Goal: Information Seeking & Learning: Learn about a topic

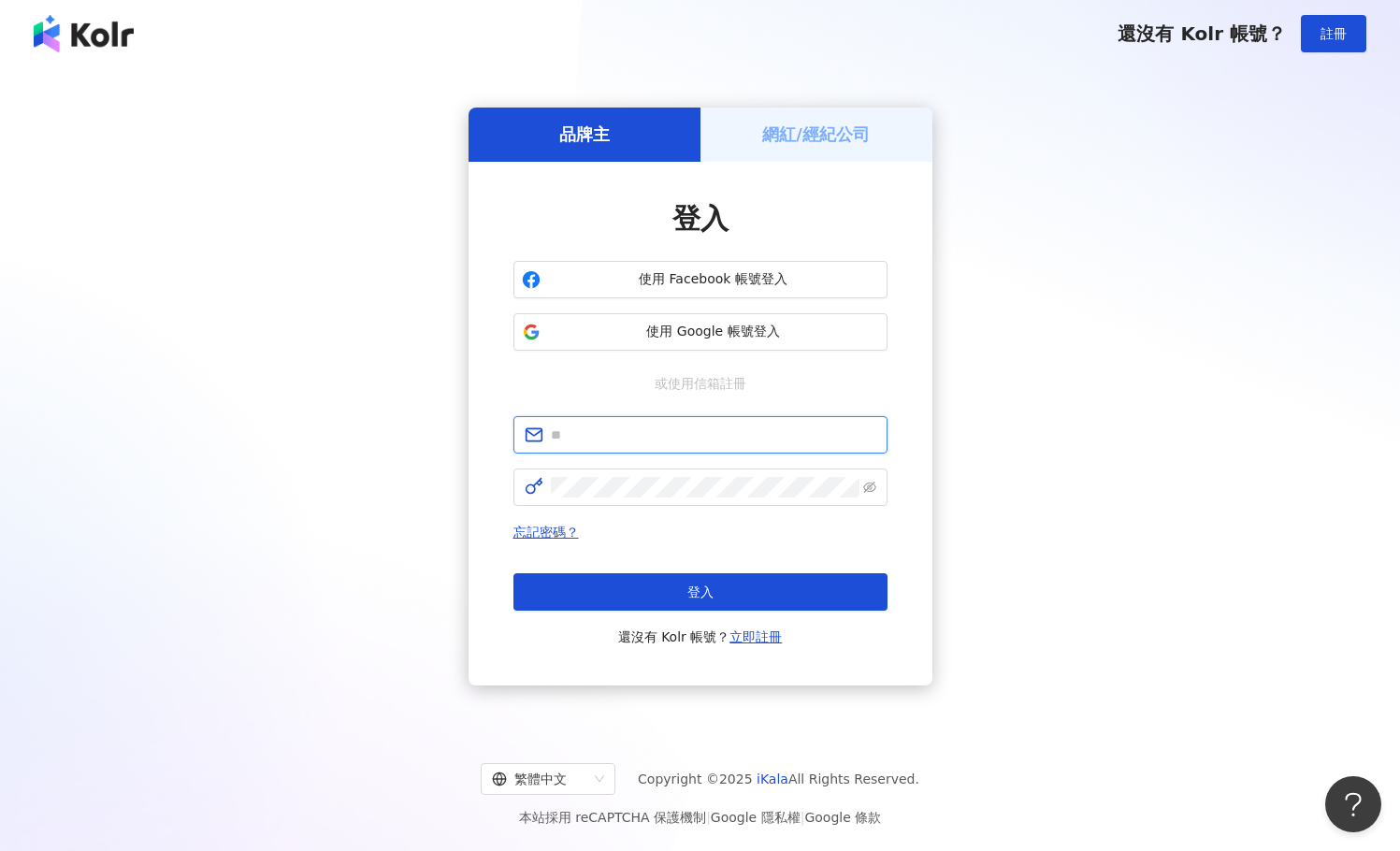
click at [631, 437] on input "text" at bounding box center [714, 434] width 325 height 20
click at [638, 339] on span "使用 Google 帳號登入" at bounding box center [714, 331] width 331 height 18
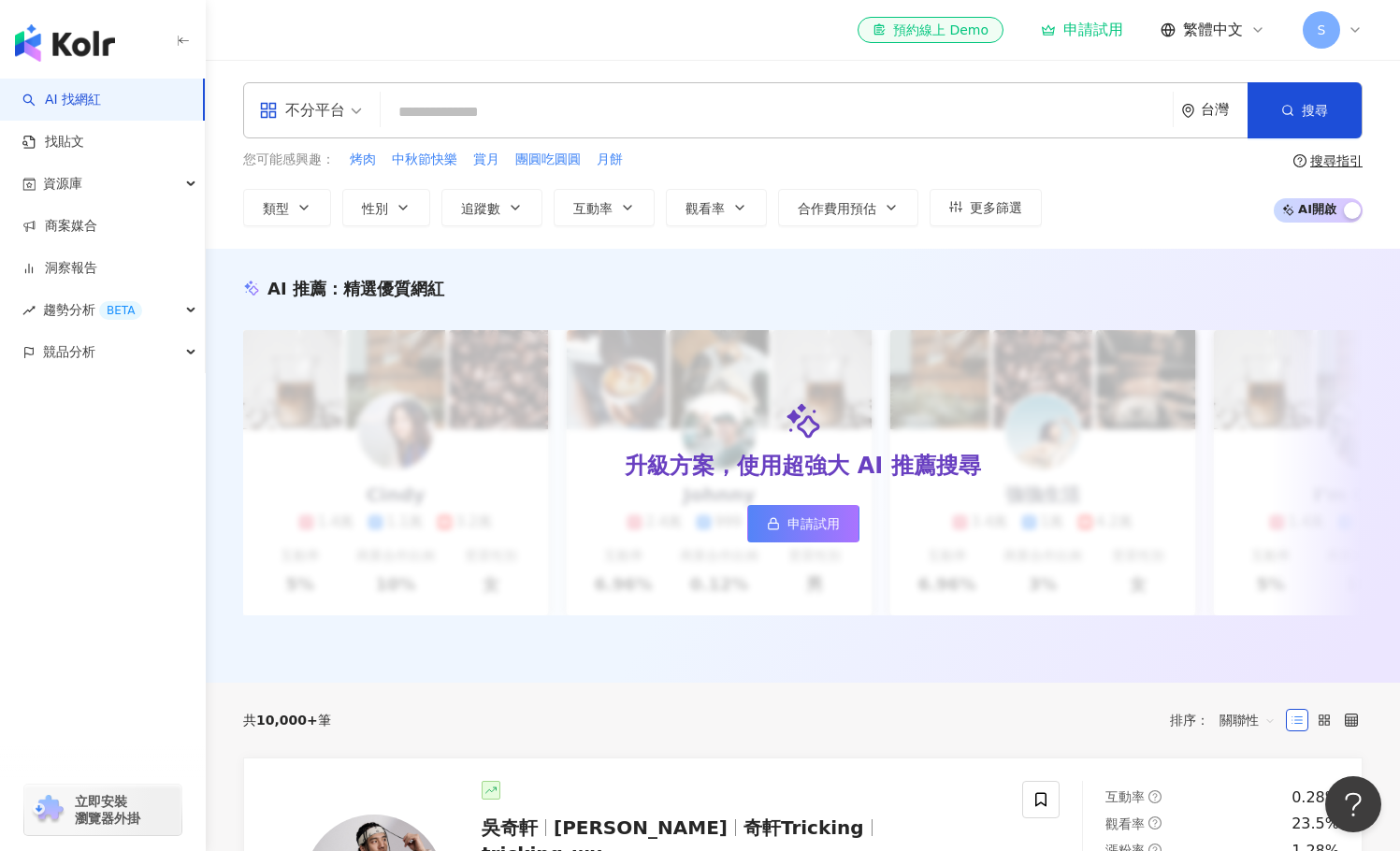
click at [1251, 33] on icon at bounding box center [1257, 29] width 15 height 15
click at [1304, 29] on span "S" at bounding box center [1321, 30] width 37 height 37
click at [724, 176] on div "您可能感興趣： 烤肉 中秋節快樂 賞月 團圓吃圓圓 月餅 類型 性別 追蹤數 互動率 觀看率 合作費用預估 更多篩選" at bounding box center [643, 188] width 798 height 77
click at [166, 176] on div "資源庫" at bounding box center [102, 183] width 204 height 42
click at [97, 232] on link "網紅管理" at bounding box center [71, 226] width 53 height 18
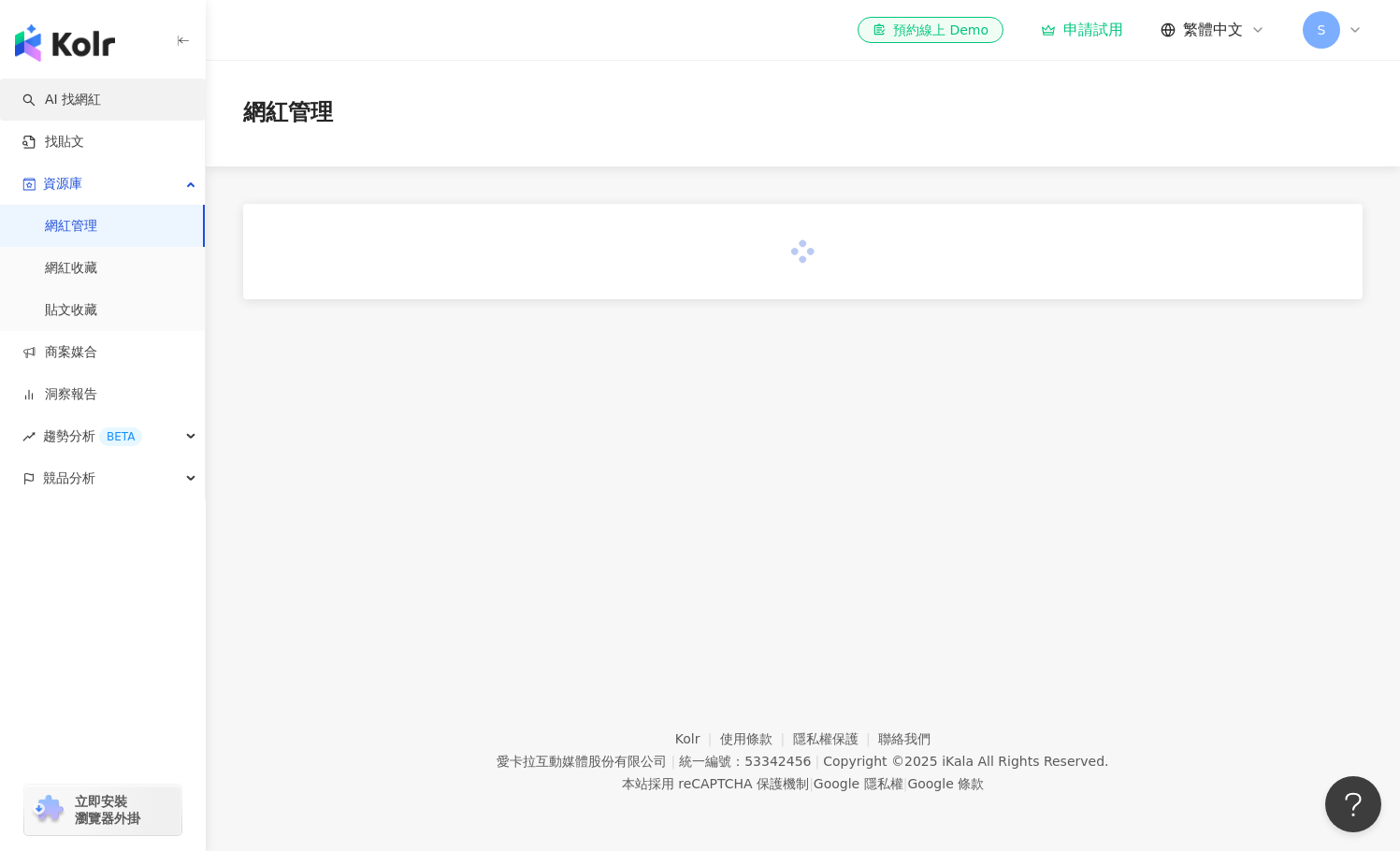
click at [96, 100] on link "AI 找網紅" at bounding box center [61, 99] width 79 height 18
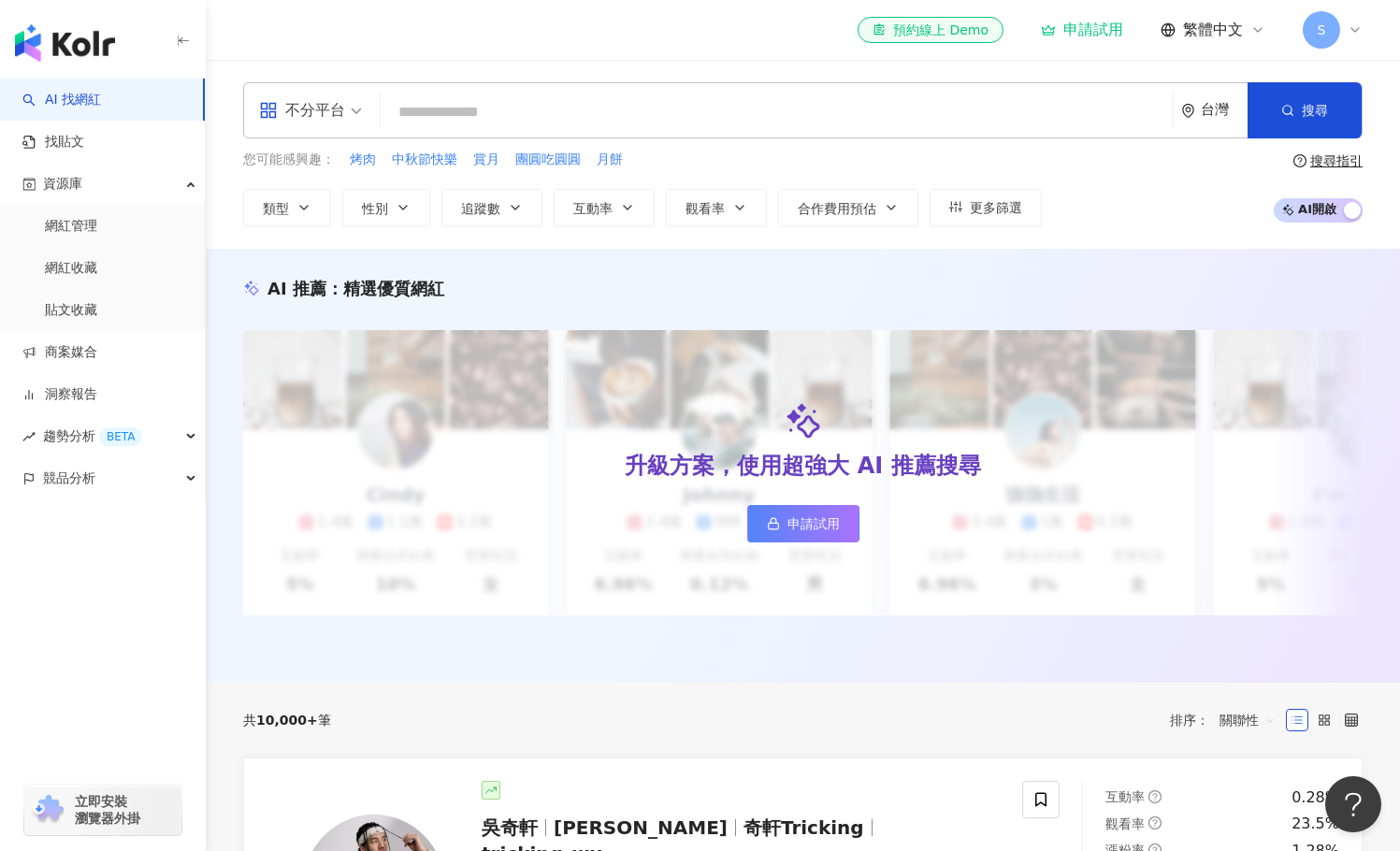
click at [449, 118] on input "search" at bounding box center [777, 112] width 777 height 36
click at [450, 116] on input "search" at bounding box center [777, 112] width 777 height 36
click at [355, 117] on span "不分平台" at bounding box center [311, 110] width 103 height 30
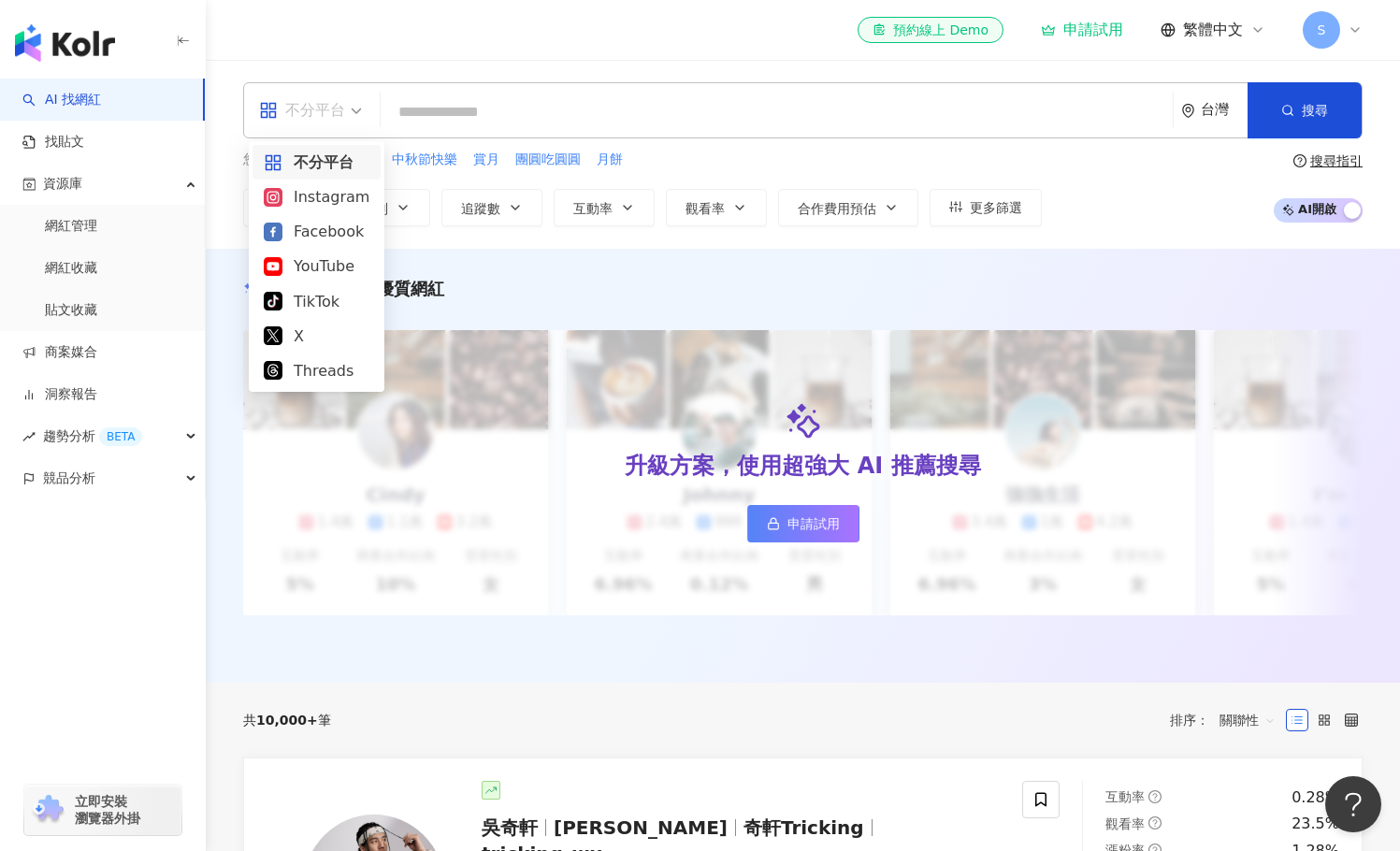
click at [435, 114] on input "search" at bounding box center [777, 112] width 777 height 36
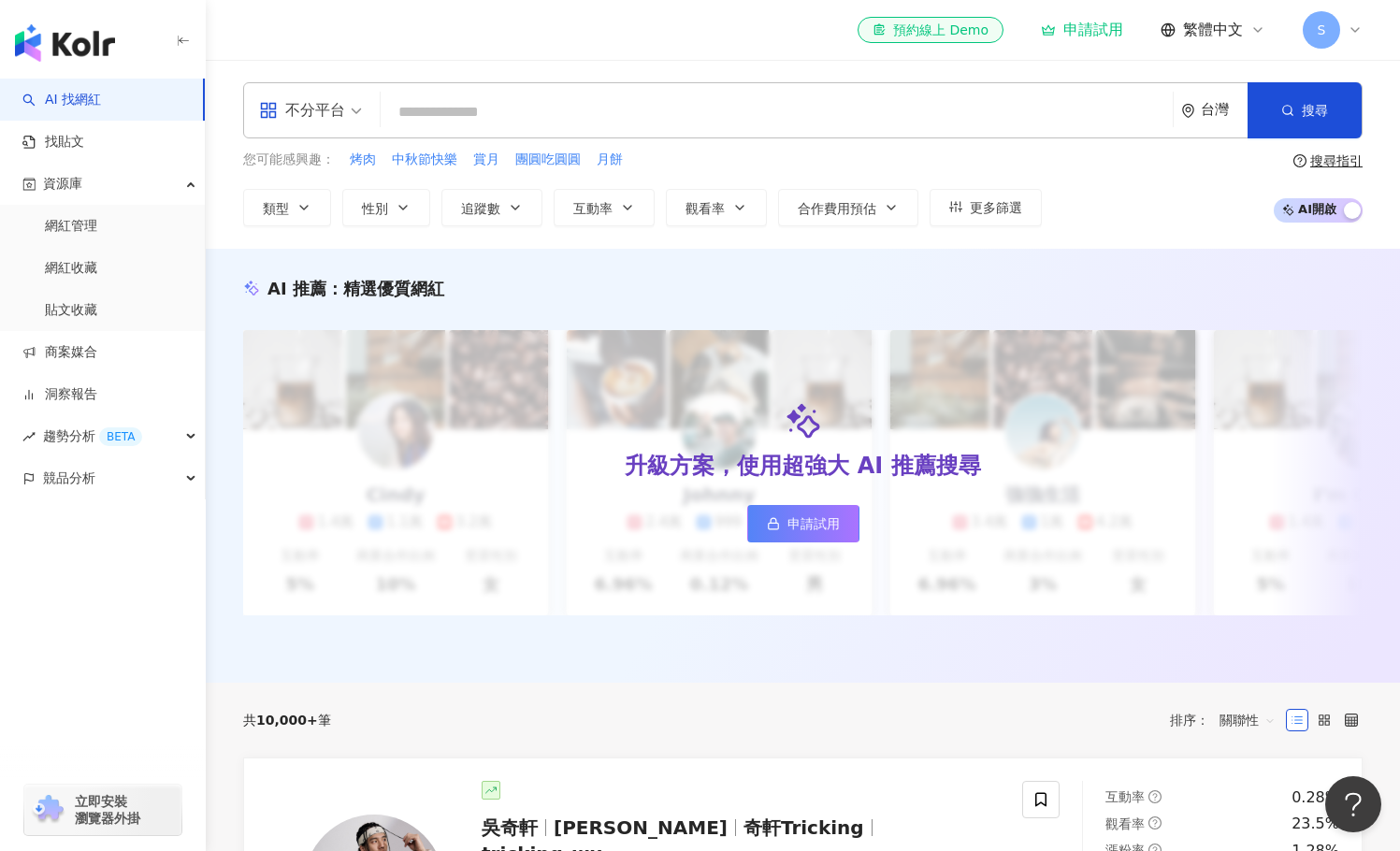
click at [452, 117] on input "search" at bounding box center [777, 112] width 777 height 36
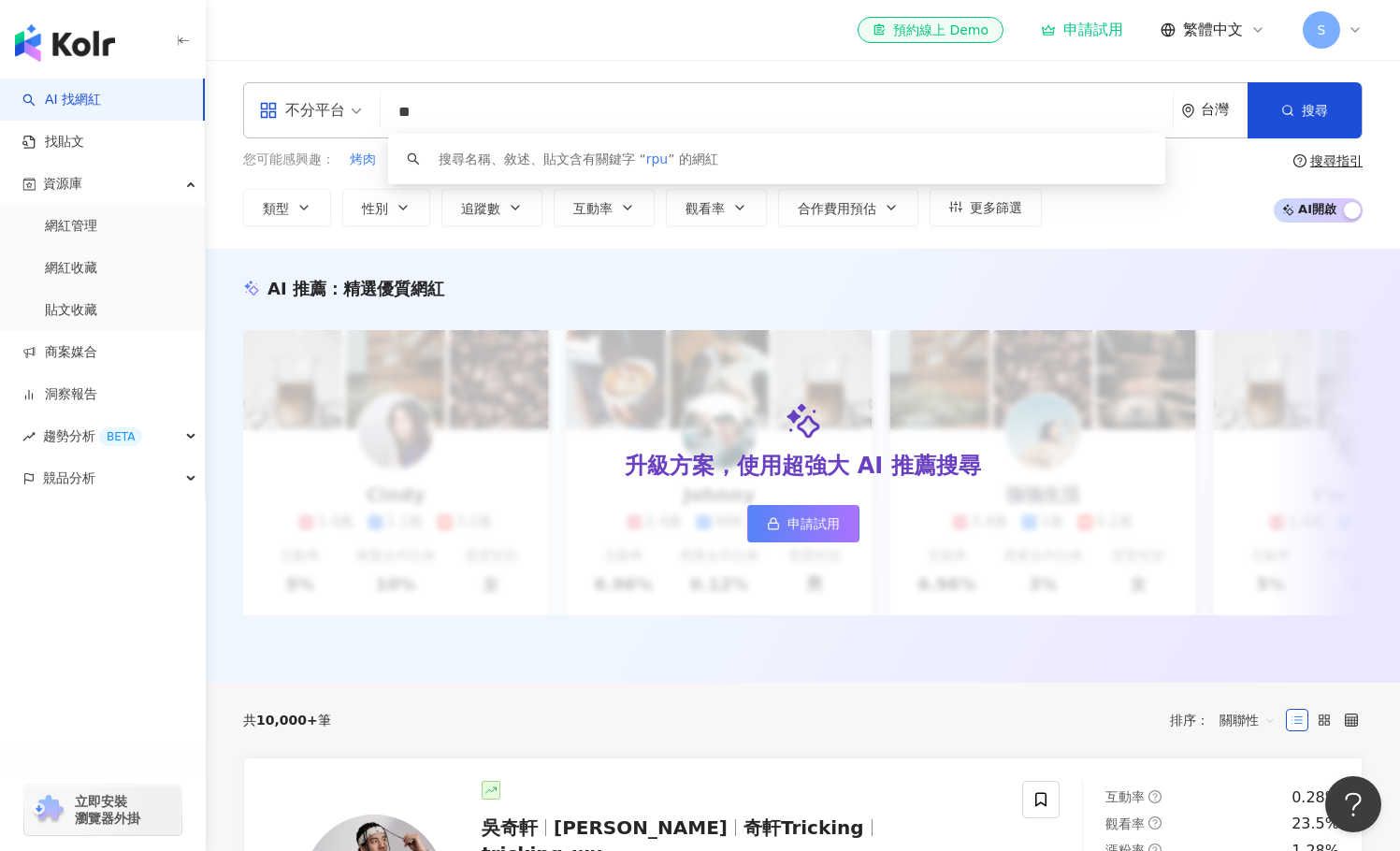
type input "*"
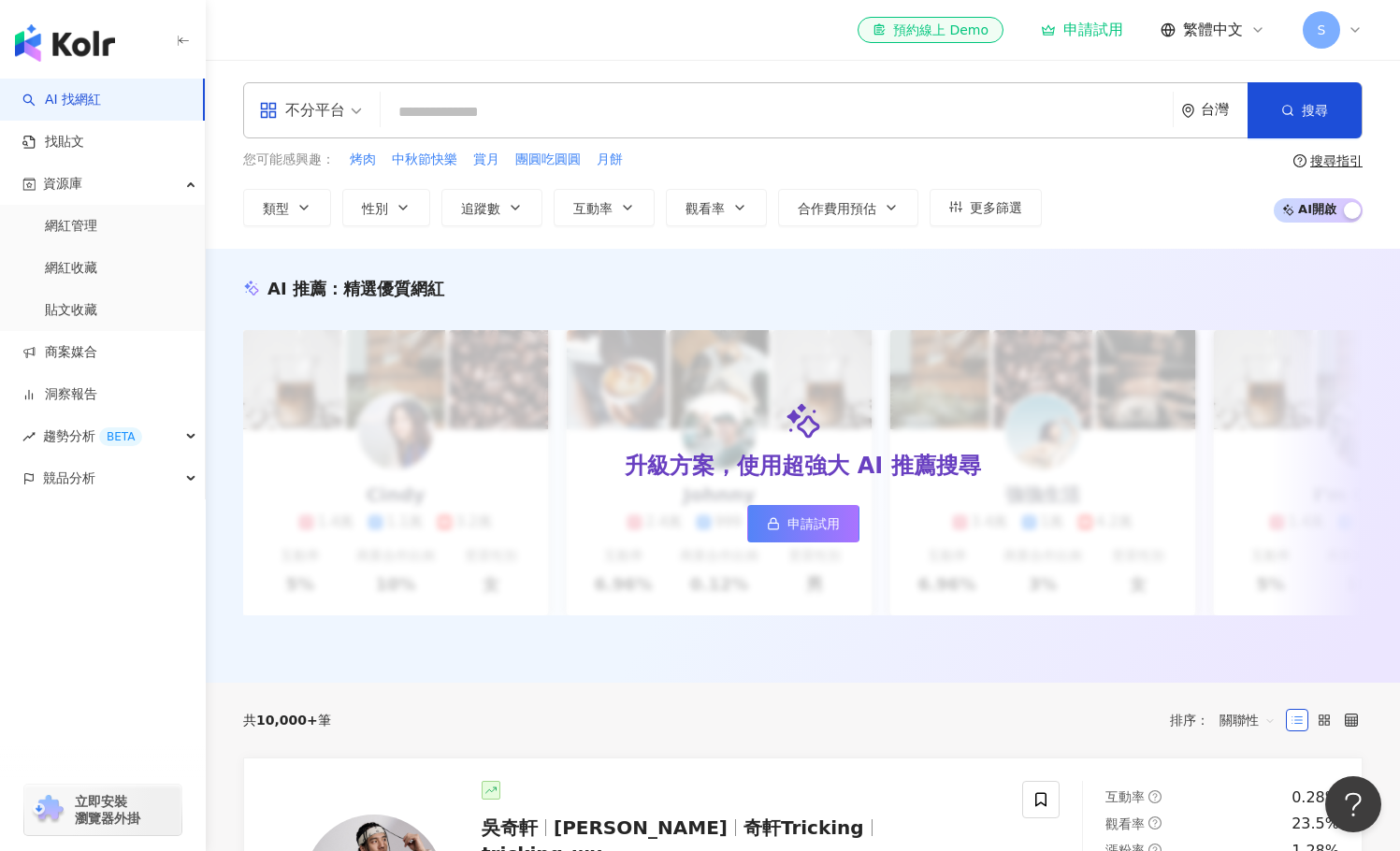
type input "*"
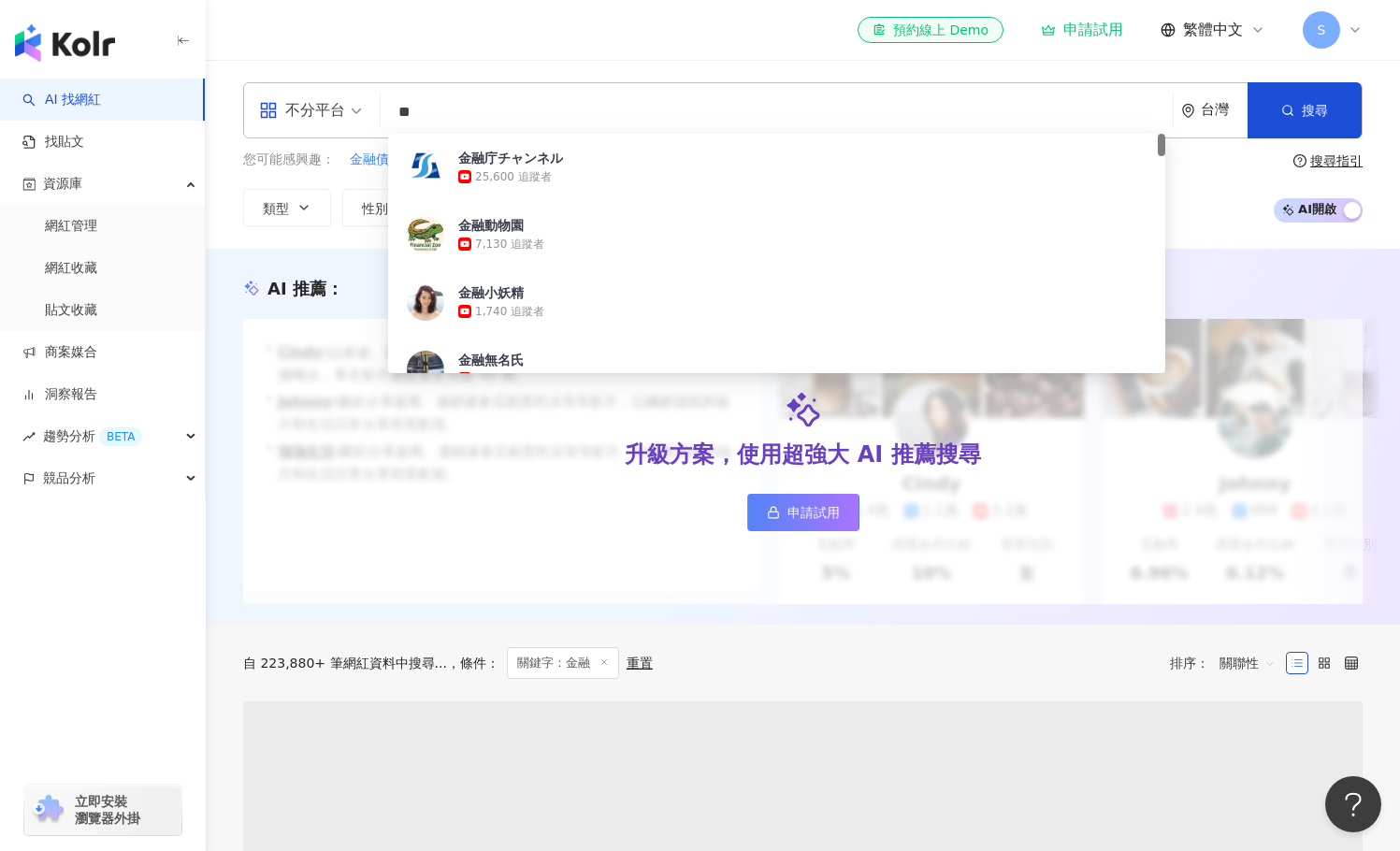
click at [339, 253] on div "AI 推薦 ： 升級方案，使用超強大 AI 推薦搜尋 申請試用 • Cindy : 以旅遊、美食和生活風格的內容而受歡迎，最近發布了超商隱藏調酒喝法，單支影片…" at bounding box center [802, 437] width 1195 height 376
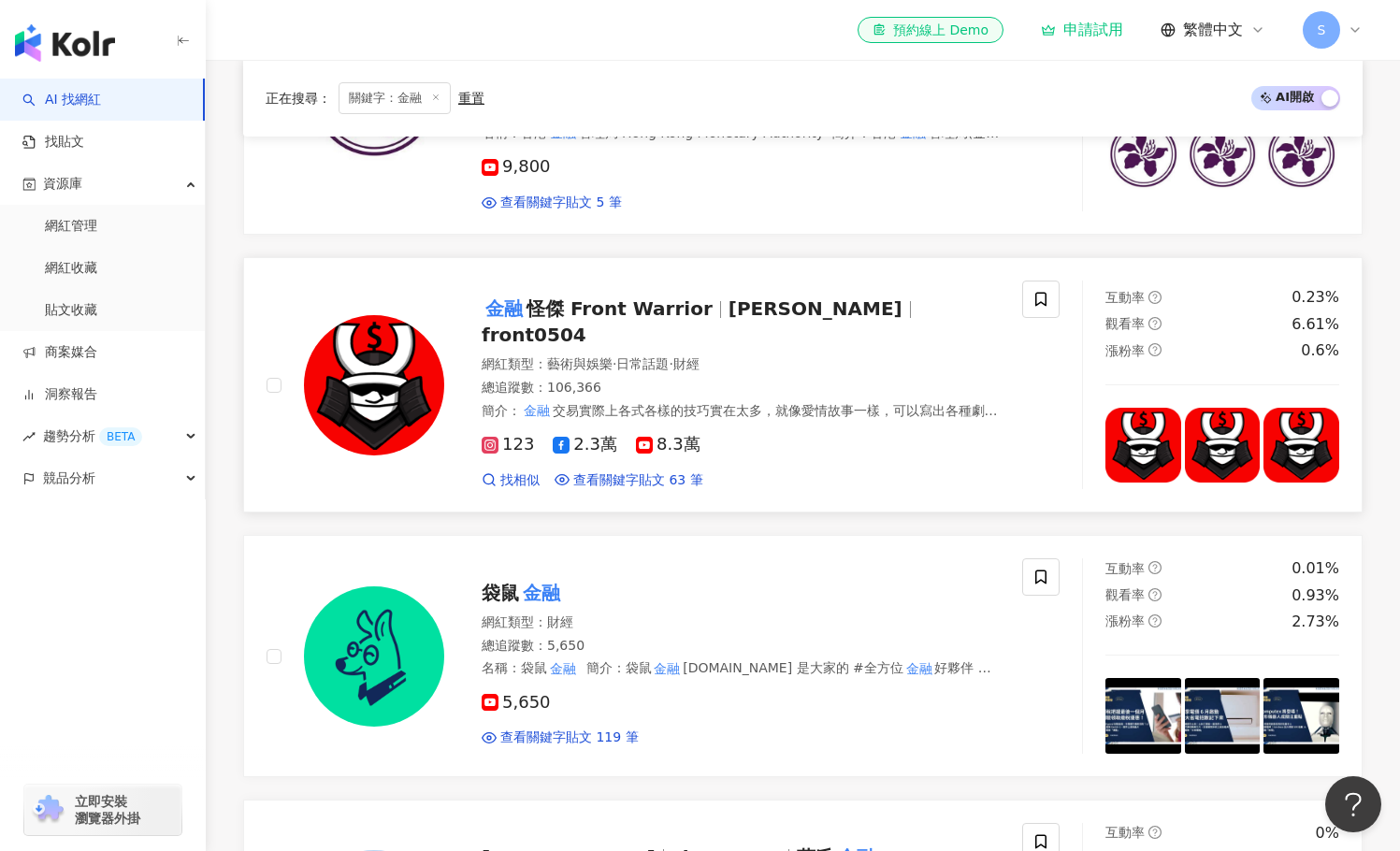
scroll to position [749, 0]
click at [582, 319] on span "怪傑 Front Warrior" at bounding box center [619, 308] width 186 height 22
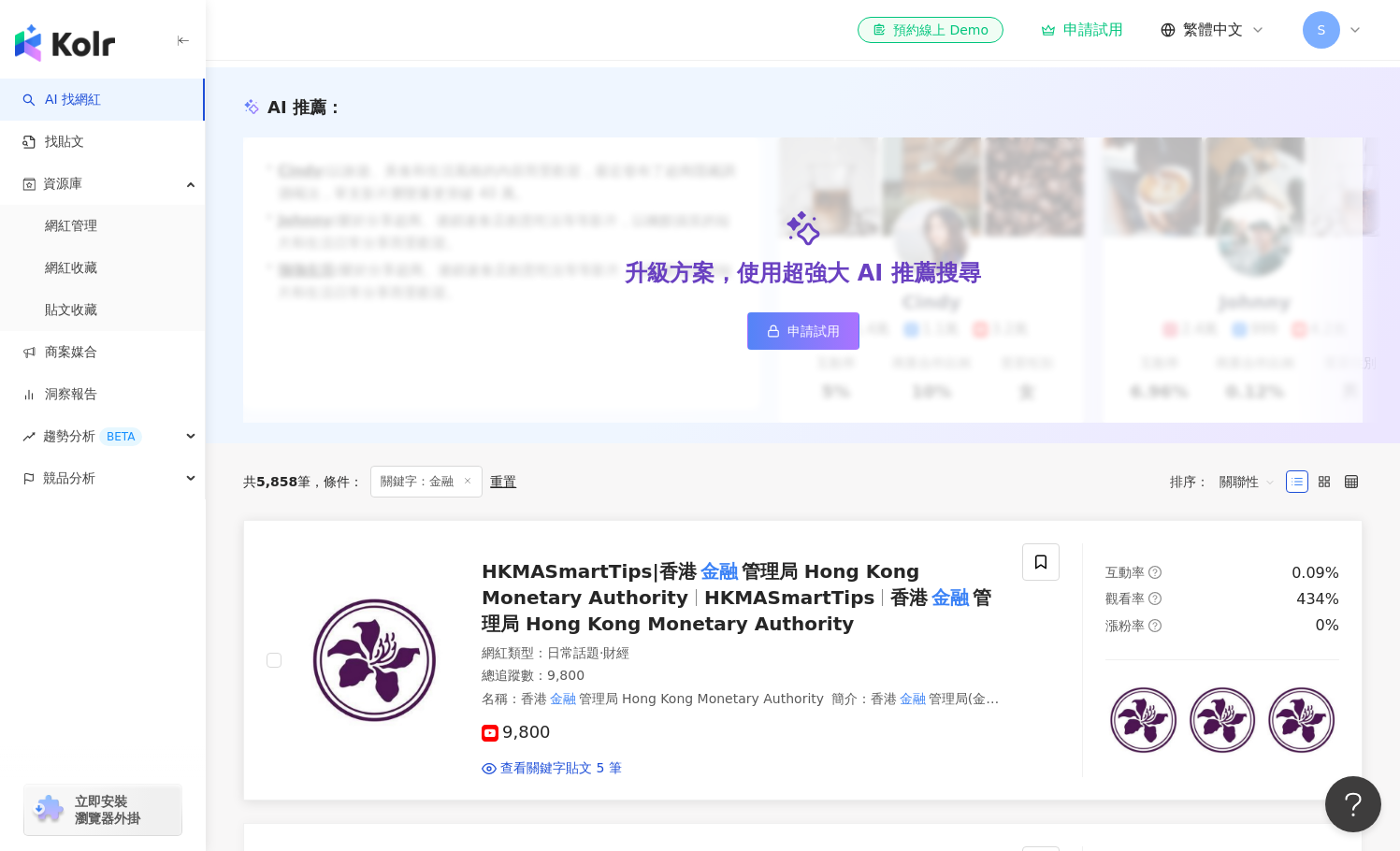
scroll to position [0, 0]
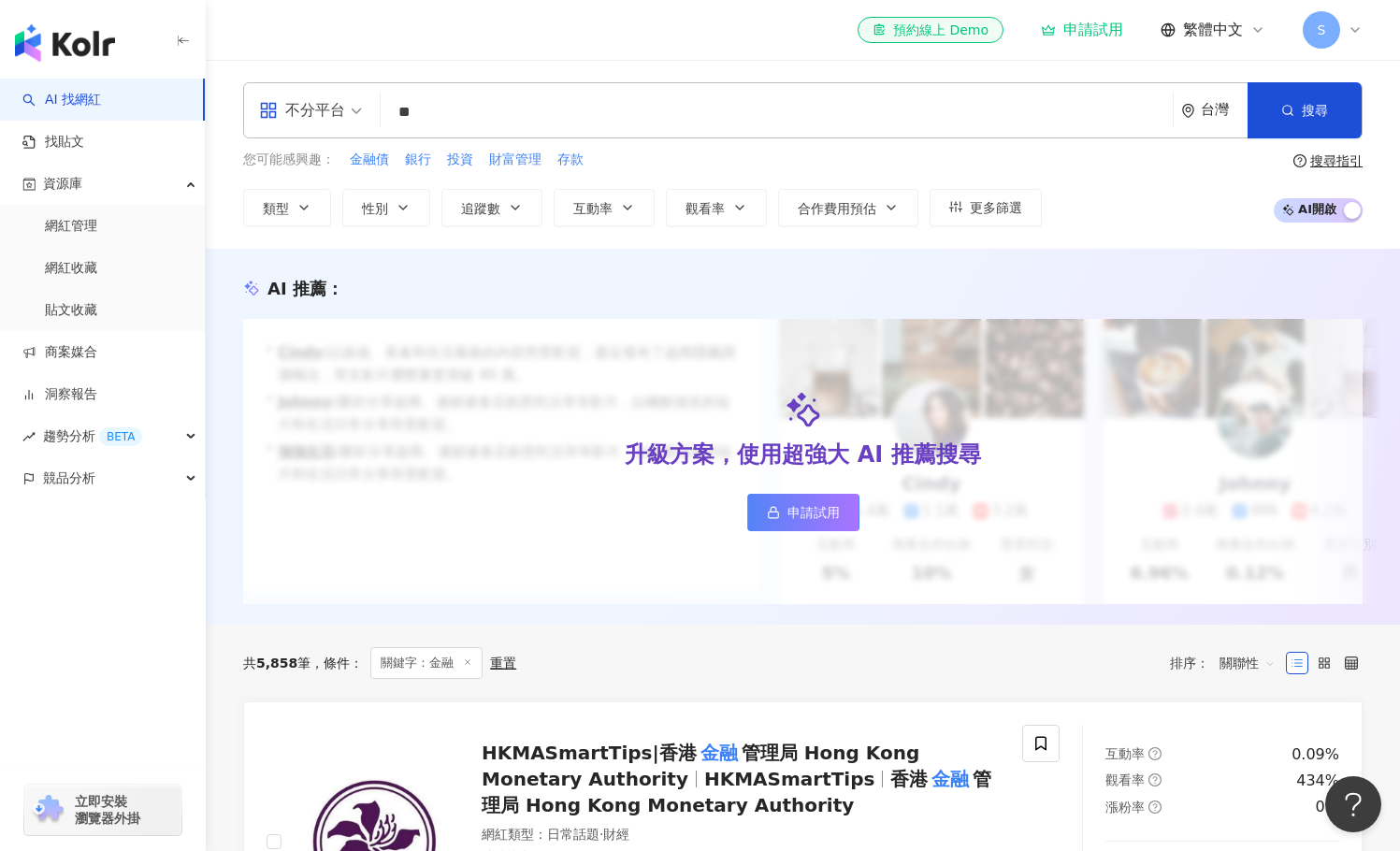
drag, startPoint x: 460, startPoint y: 119, endPoint x: 331, endPoint y: 140, distance: 130.7
click at [390, 120] on input "**" at bounding box center [777, 112] width 777 height 36
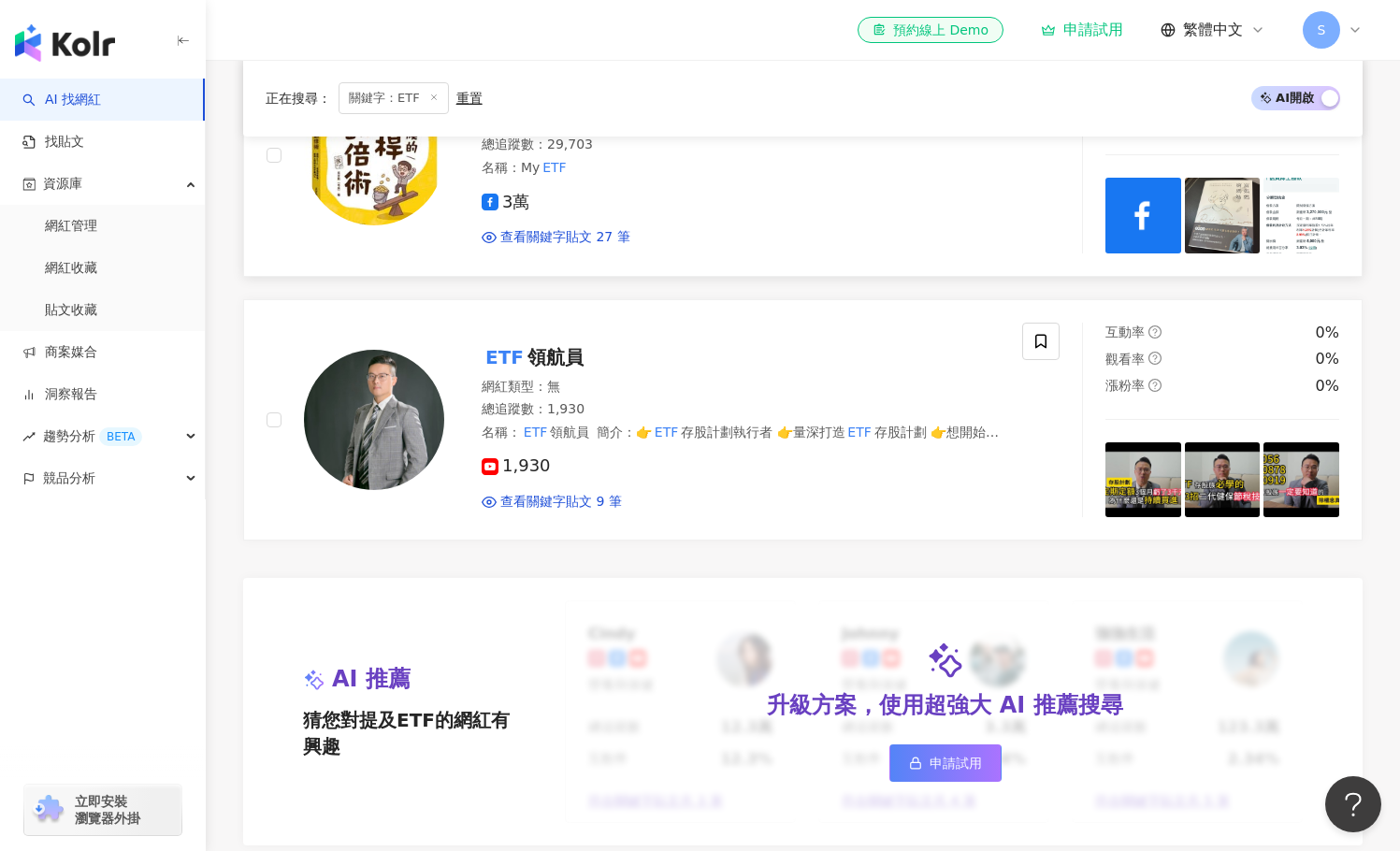
scroll to position [936, 0]
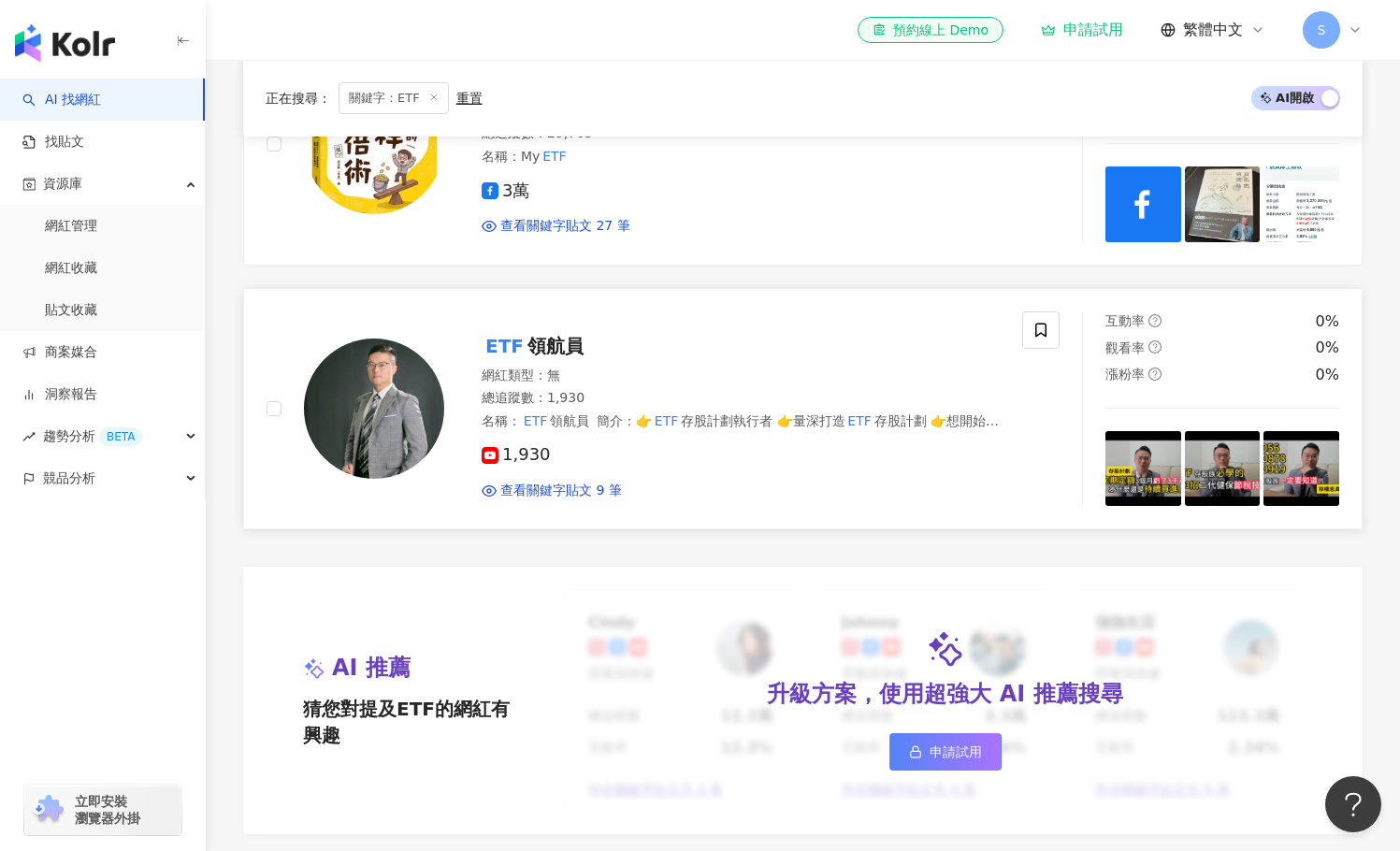
type input "***"
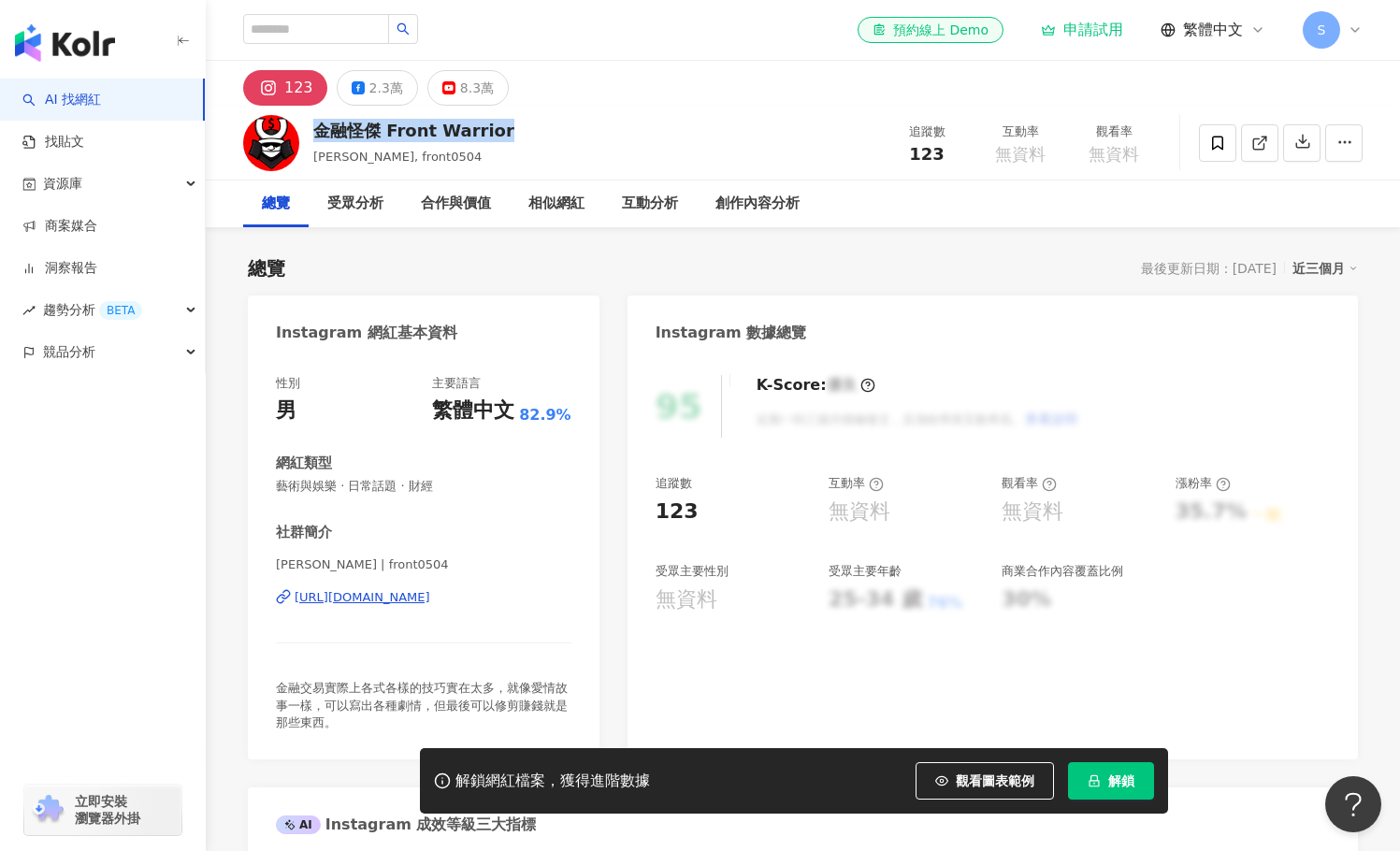
drag, startPoint x: 481, startPoint y: 127, endPoint x: 307, endPoint y: 130, distance: 174.0
click at [307, 130] on div "金融怪傑 Front Warrior 野生阿魯米, front0504 追蹤數 123 互動率 無資料 觀看率 無資料" at bounding box center [802, 143] width 1195 height 74
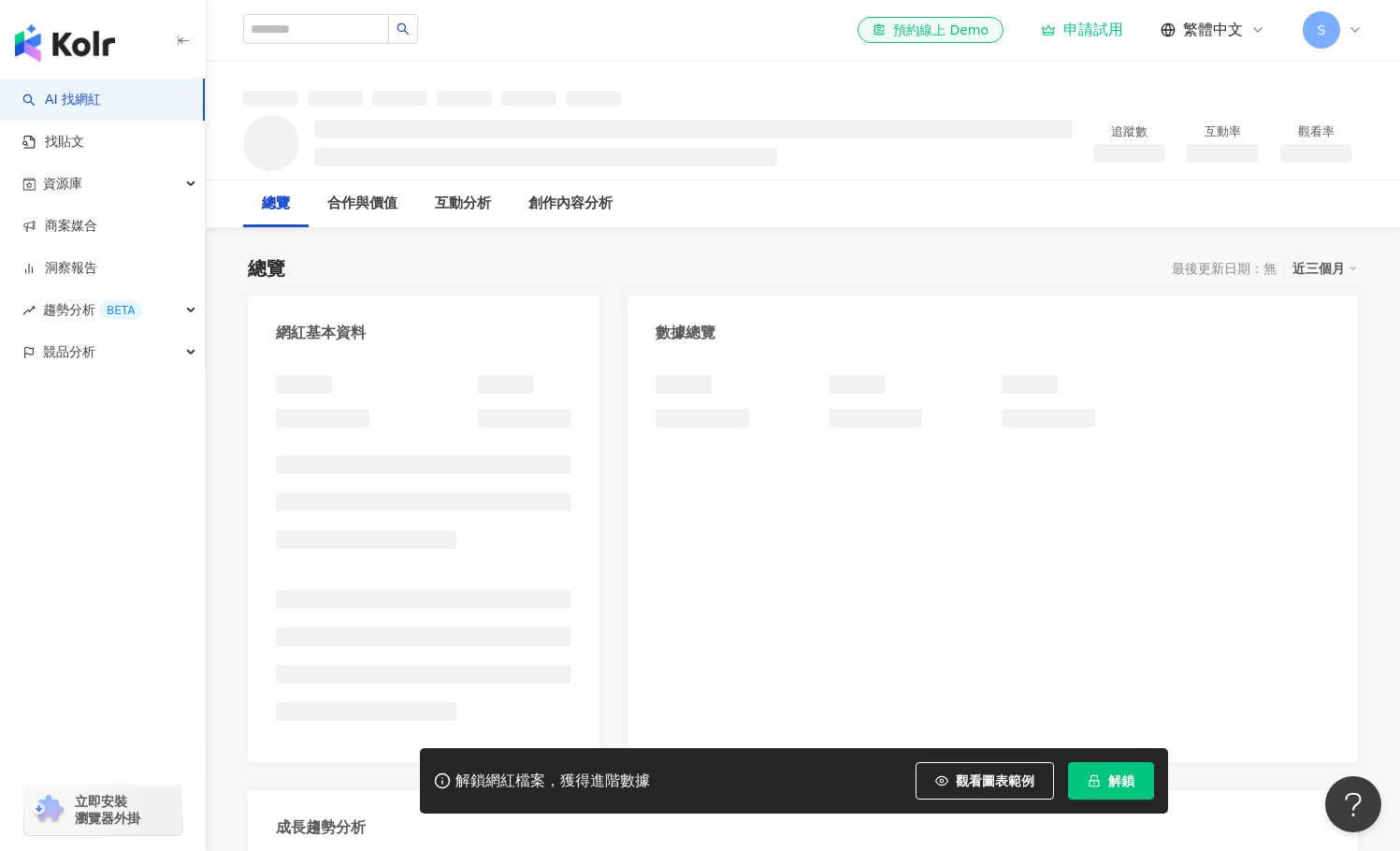
click at [440, 259] on div "總覽 最後更新日期：無 近三個月" at bounding box center [803, 268] width 1110 height 26
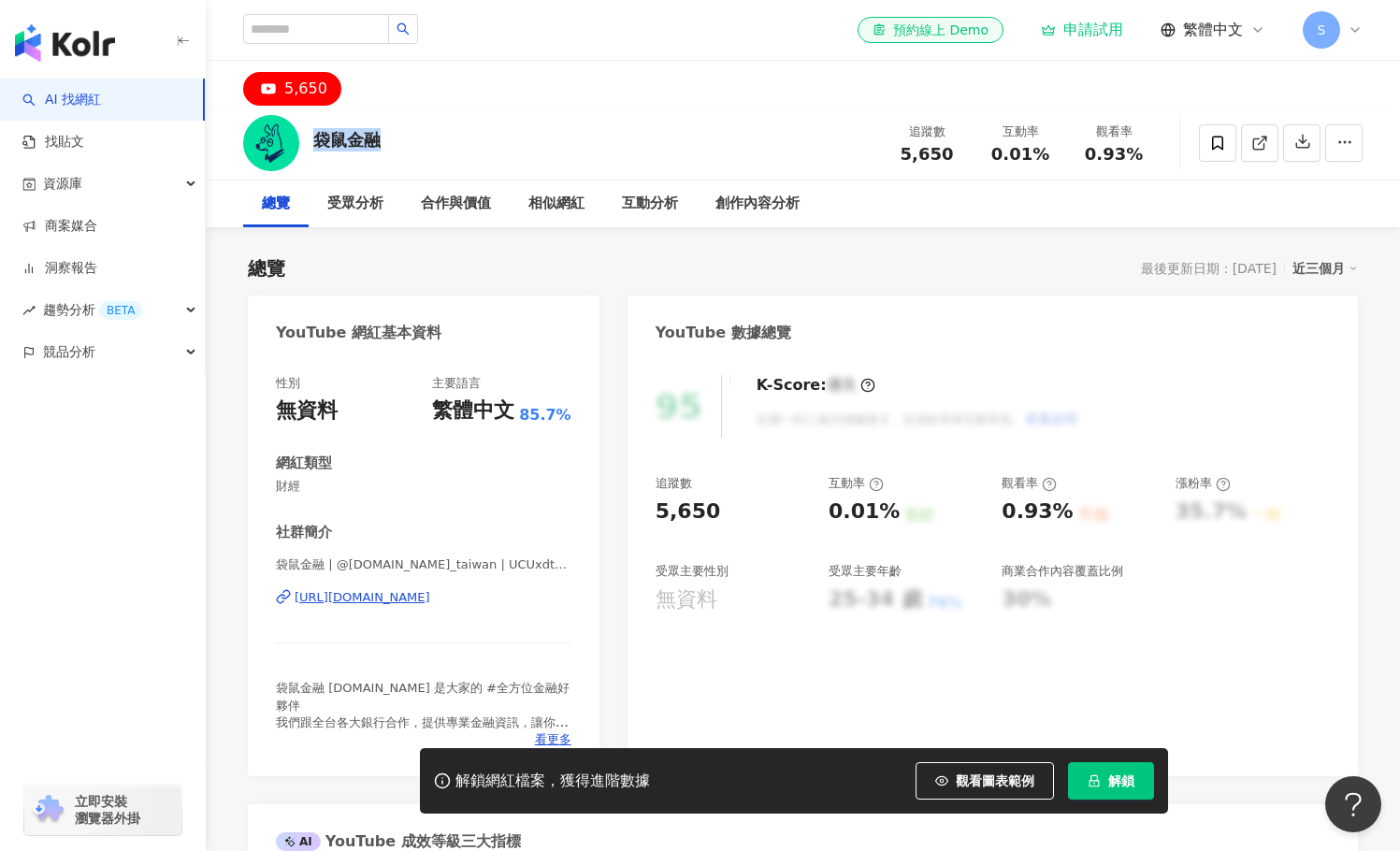
drag, startPoint x: 410, startPoint y: 130, endPoint x: 314, endPoint y: 140, distance: 96.5
click at [314, 140] on div "袋鼠金融 追蹤數 5,650 互動率 0.01% 觀看率 0.93%" at bounding box center [802, 143] width 1195 height 74
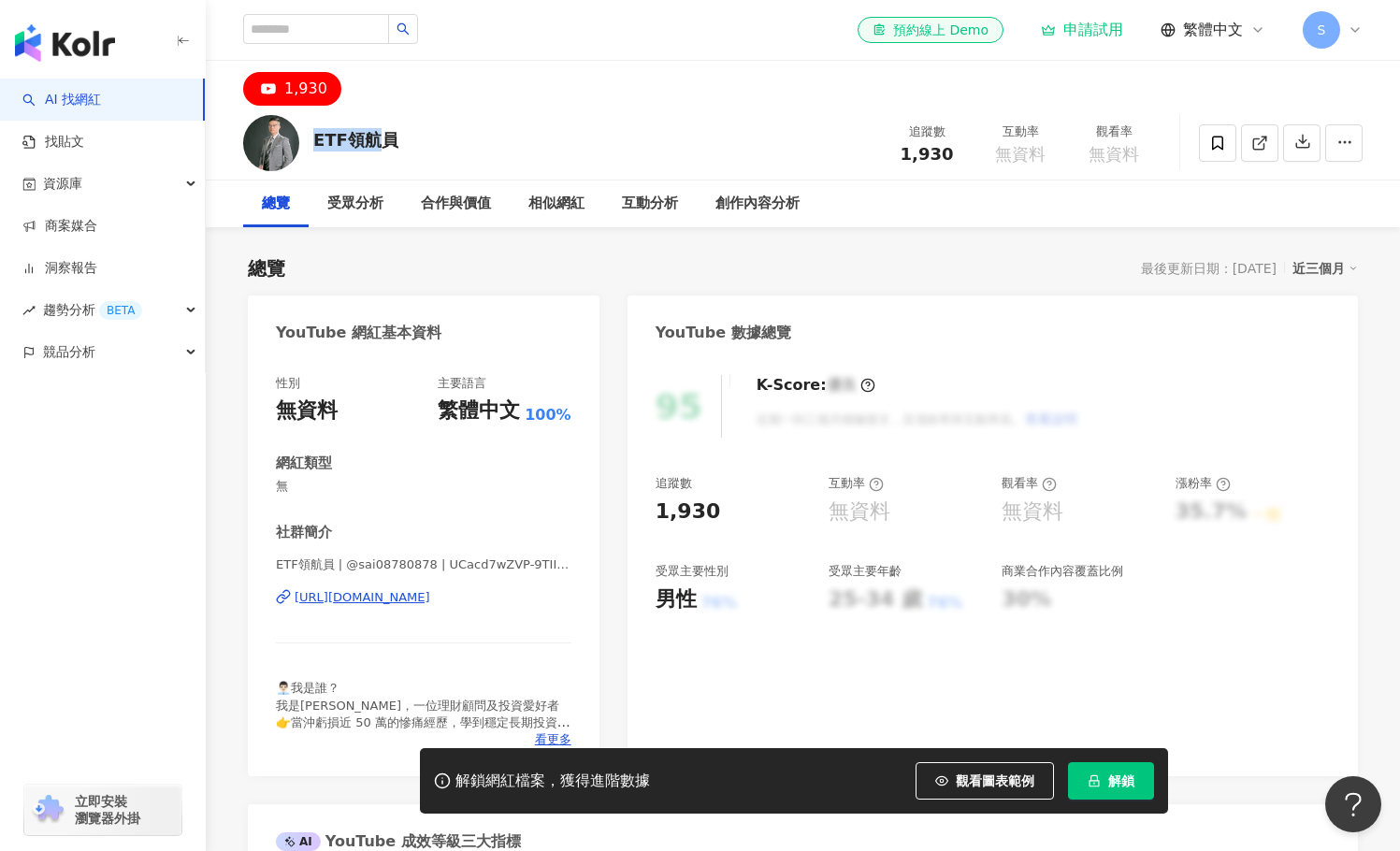
drag, startPoint x: 380, startPoint y: 140, endPoint x: 317, endPoint y: 143, distance: 63.1
click at [313, 140] on div "ETF領航員 追蹤數 1,930 互動率 無資料 觀看率 無資料" at bounding box center [802, 143] width 1195 height 74
click at [317, 143] on div "ETF領航員" at bounding box center [355, 140] width 85 height 23
drag, startPoint x: 319, startPoint y: 145, endPoint x: 375, endPoint y: 145, distance: 56.0
click at [375, 145] on div "ETF領航員" at bounding box center [355, 140] width 85 height 23
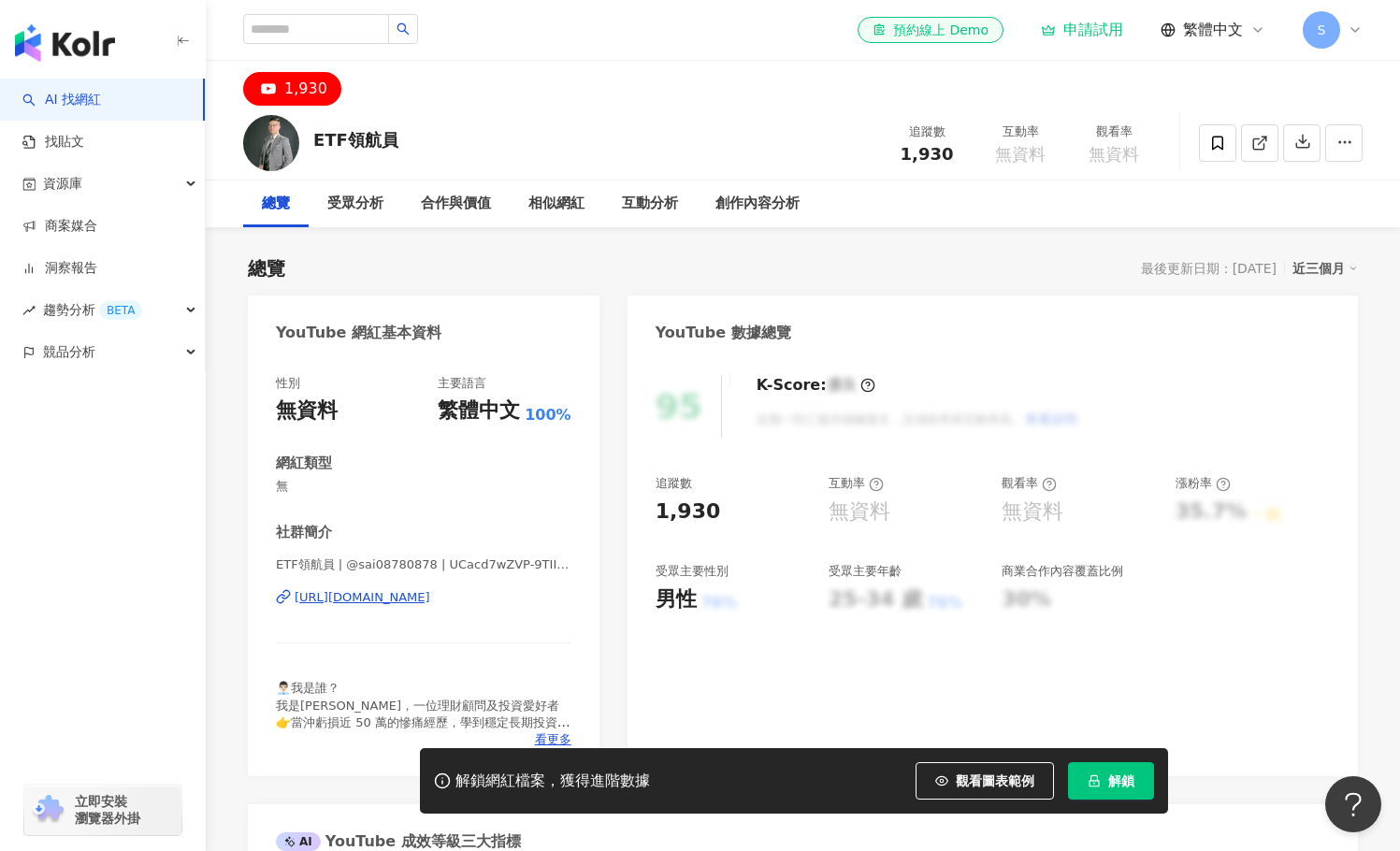
click at [437, 147] on div "ETF領航員 追蹤數 1,930 互動率 無資料 觀看率 無資料" at bounding box center [802, 143] width 1195 height 74
drag, startPoint x: 429, startPoint y: 147, endPoint x: 313, endPoint y: 118, distance: 119.6
click at [318, 145] on div "ETF領航員 追蹤數 1,930 互動率 無資料 觀看率 無資料" at bounding box center [802, 143] width 1195 height 74
click at [306, 94] on div "1,930" at bounding box center [306, 89] width 43 height 26
